Goal: Use online tool/utility

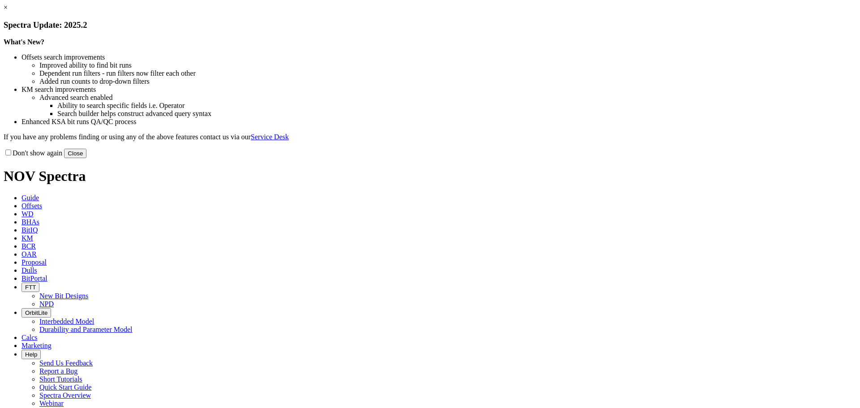
click at [609, 158] on div "× Spectra Update: 2025.2 What's New? Offsets search improvements Improved abili…" at bounding box center [430, 81] width 852 height 154
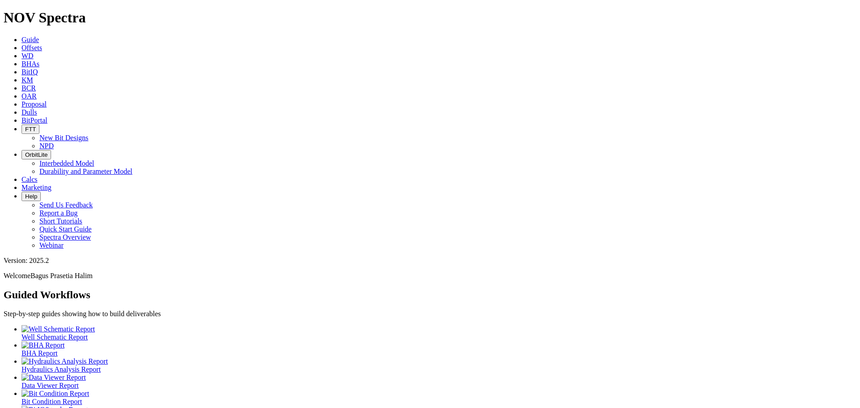
click at [38, 175] on span "Calcs" at bounding box center [29, 179] width 16 height 8
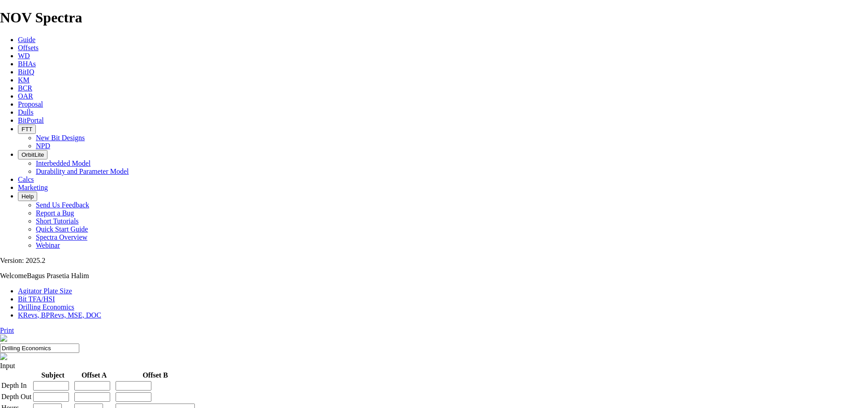
click at [55, 295] on link "Bit TFA/HSI" at bounding box center [36, 299] width 37 height 8
click at [287, 370] on div "Hole Size in mm" at bounding box center [430, 383] width 860 height 26
click at [79, 378] on input "Hole Size" at bounding box center [39, 382] width 79 height 9
type input "12.25"
click at [79, 404] on input "Flow Rate" at bounding box center [39, 408] width 79 height 9
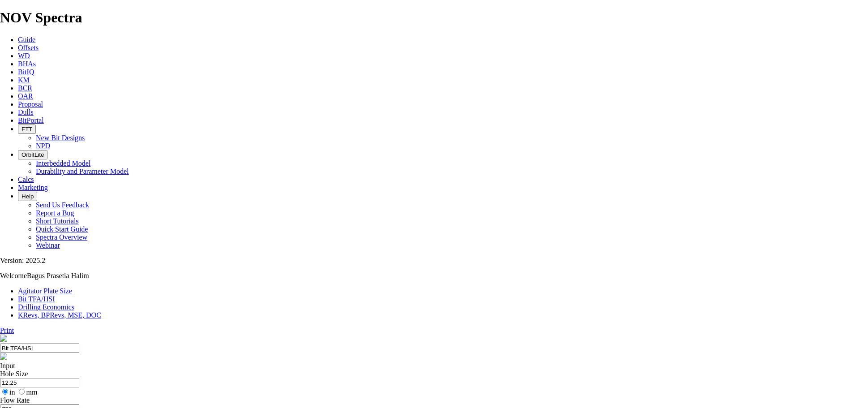
type input "750"
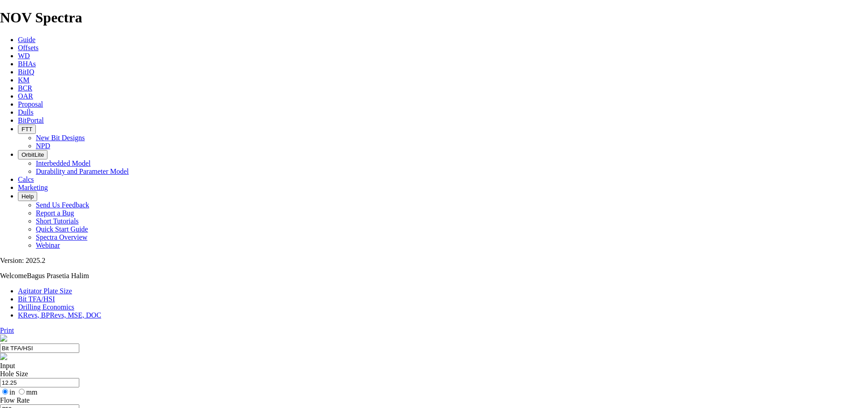
type input "8.6"
select select "number:18"
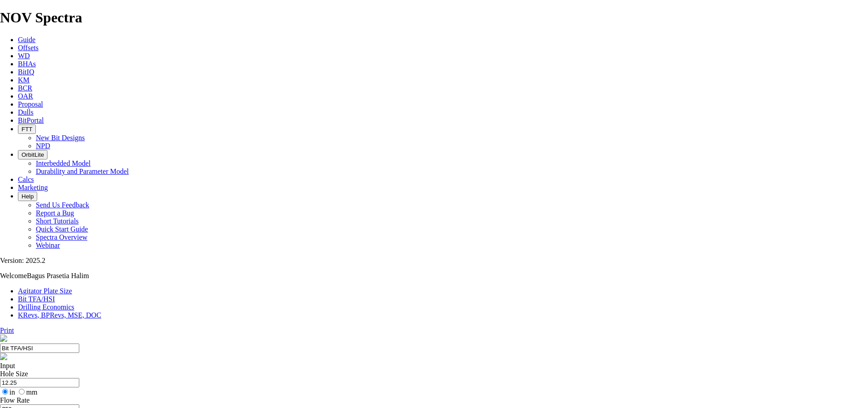
select select "number:18"
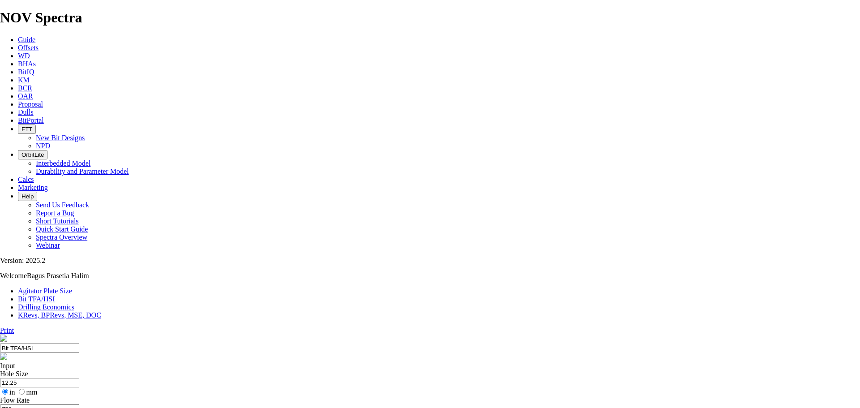
select select "number:18"
select select "number:16"
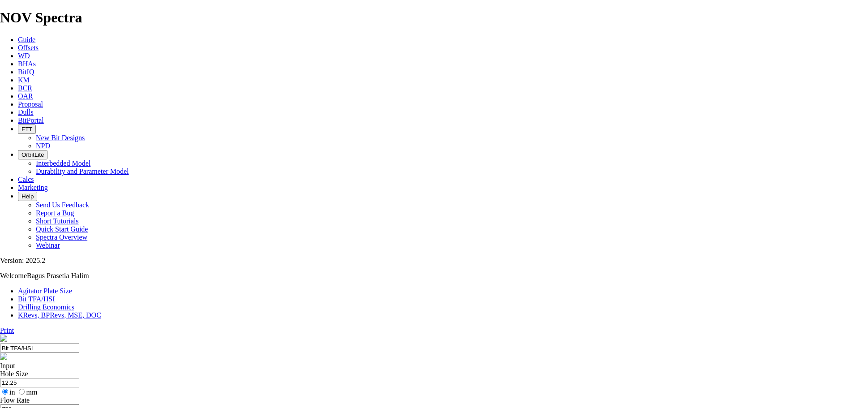
select select "number:16"
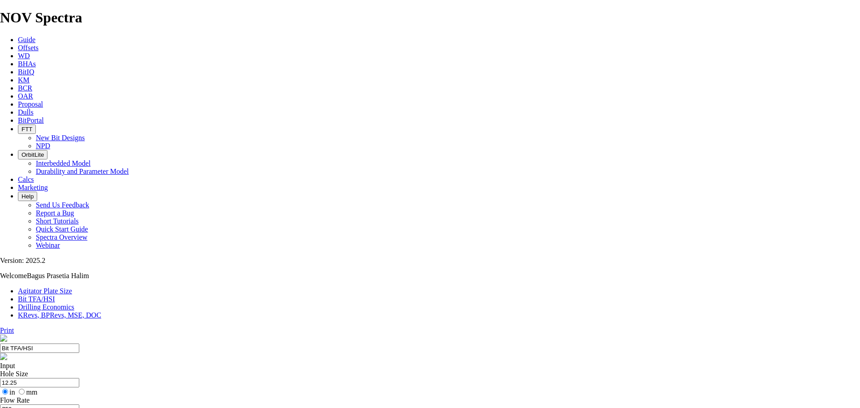
select select "number:18"
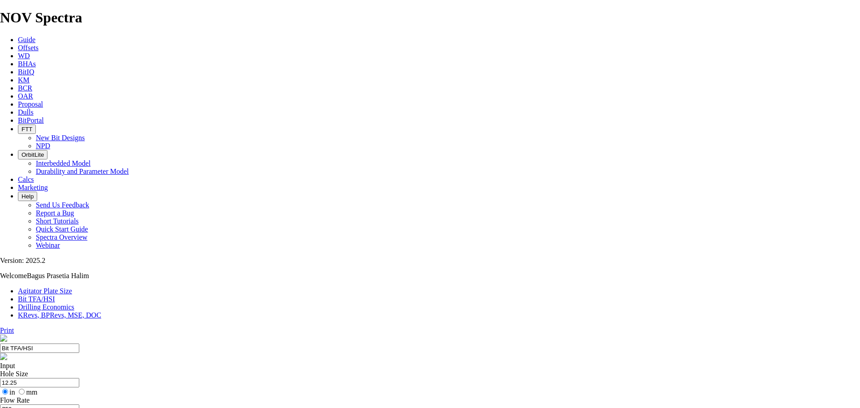
select select "number:18"
